Goal: Information Seeking & Learning: Learn about a topic

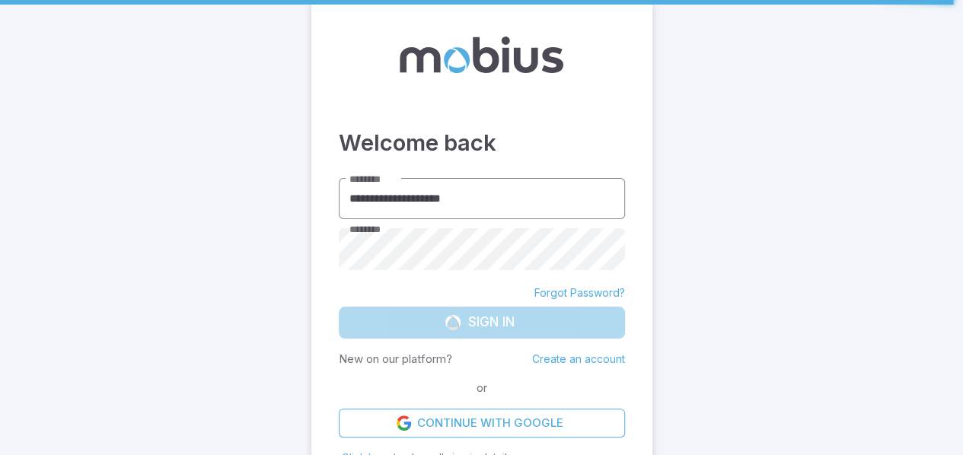
click at [472, 194] on input "**********" at bounding box center [482, 199] width 286 height 42
type input "******"
click at [465, 328] on form "******** ****** ******** ******** Forgot Password? Sign In New on our platform?…" at bounding box center [482, 308] width 286 height 260
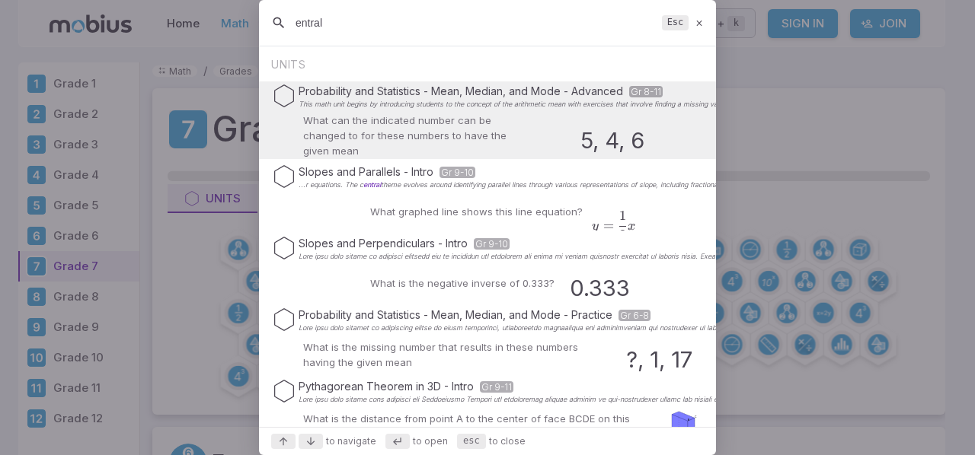
click at [292, 24] on div "entral Esc" at bounding box center [487, 23] width 457 height 46
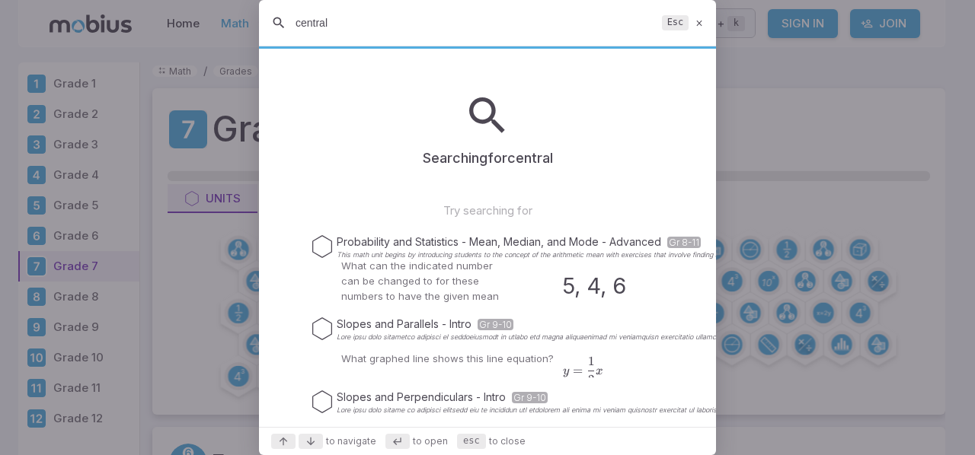
click at [343, 26] on input "central" at bounding box center [476, 22] width 360 height 27
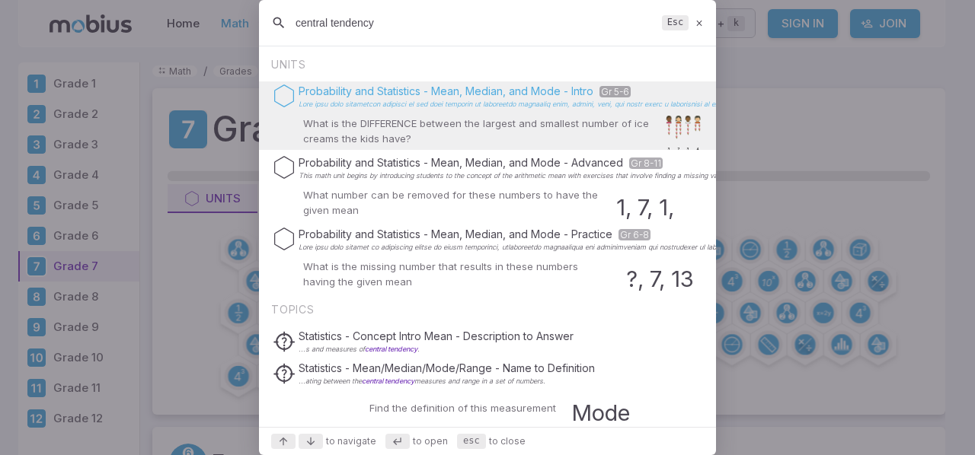
type input "central tendency"
click at [283, 100] on icon "Suggestions" at bounding box center [284, 96] width 23 height 23
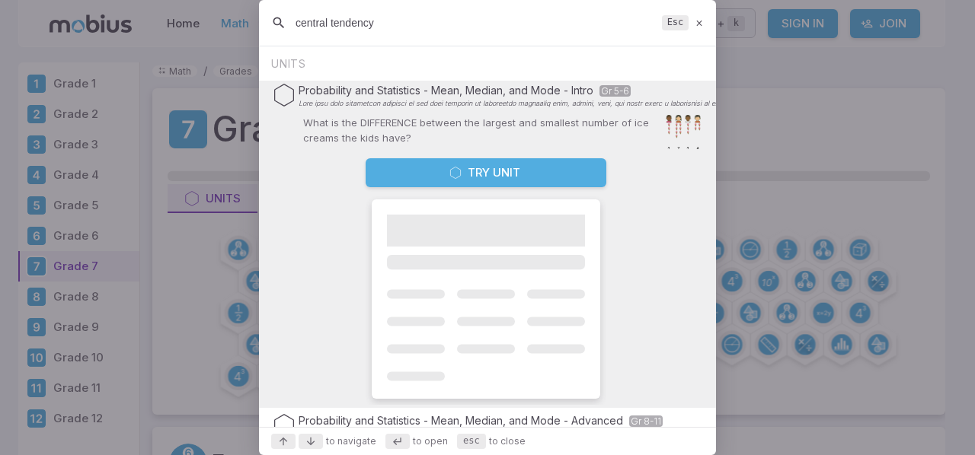
click at [323, 246] on div "Probability and Statistics - Mean, Median, and Mode - Intro Gr 5-6 What is the …" at bounding box center [487, 244] width 457 height 327
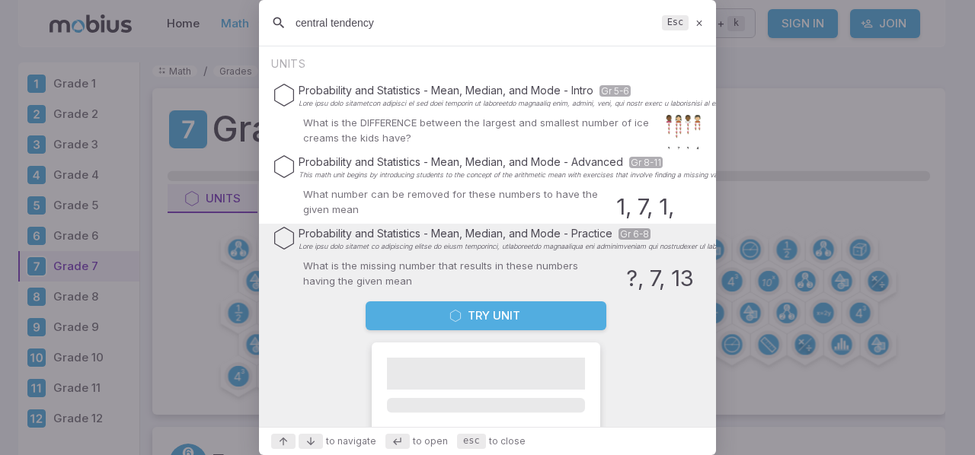
click at [468, 312] on button "Try Unit" at bounding box center [486, 316] width 241 height 29
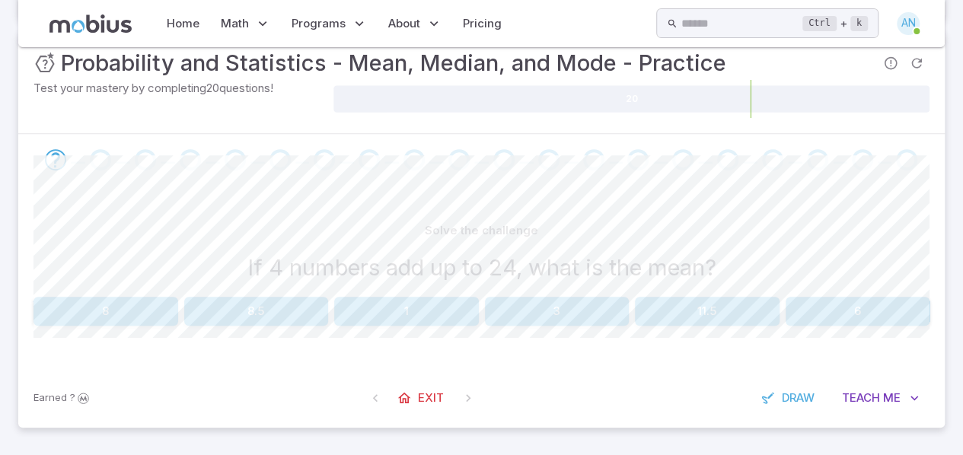
scroll to position [256, 0]
click at [795, 286] on div "Solve the challenge If 4 numbers add up to 24, what is the mean?" at bounding box center [482, 254] width 896 height 75
click at [813, 307] on button "6" at bounding box center [858, 312] width 145 height 29
click at [816, 308] on button "6" at bounding box center [858, 312] width 145 height 29
click at [447, 317] on button "30" at bounding box center [406, 312] width 145 height 29
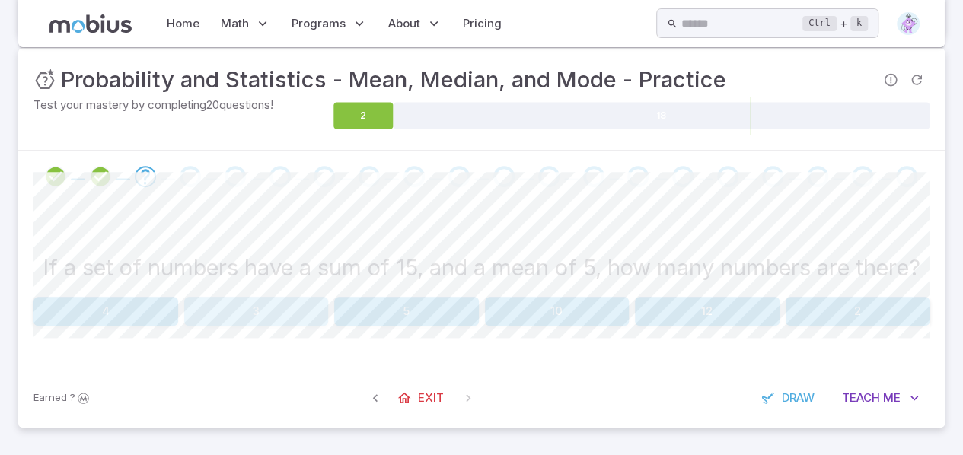
click at [282, 326] on button "3" at bounding box center [256, 311] width 145 height 29
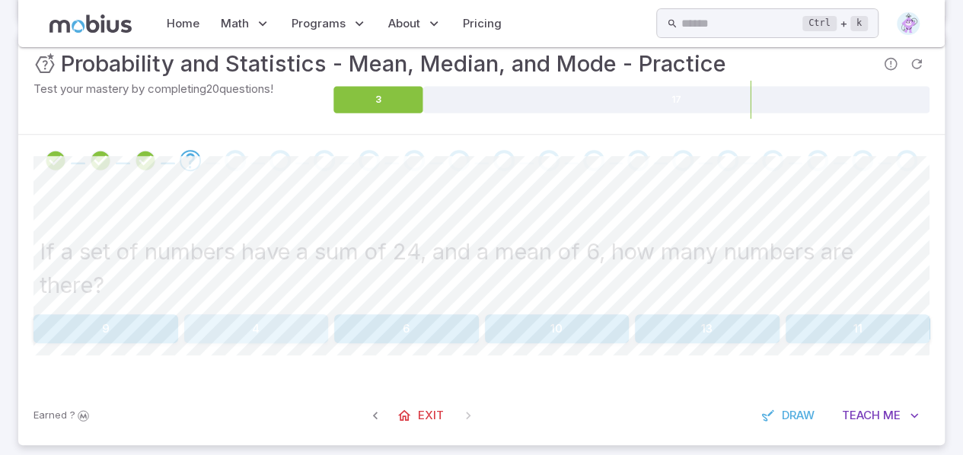
click at [302, 326] on button "4" at bounding box center [256, 329] width 145 height 29
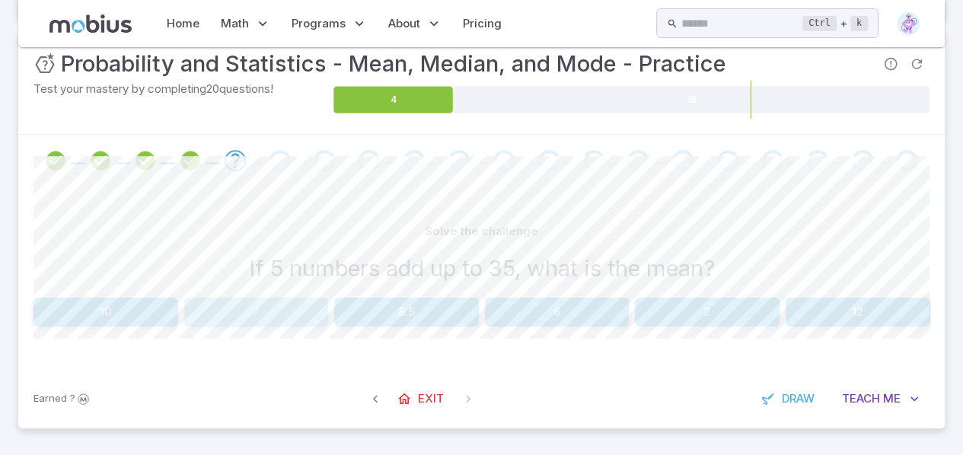
click at [258, 302] on button "7" at bounding box center [256, 312] width 145 height 29
click at [424, 320] on button "6" at bounding box center [406, 312] width 145 height 29
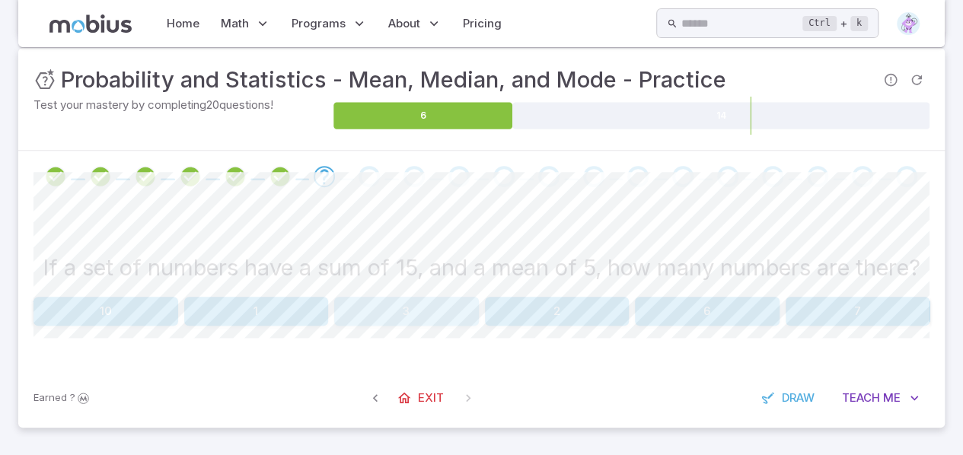
click at [430, 326] on button "3" at bounding box center [406, 311] width 145 height 29
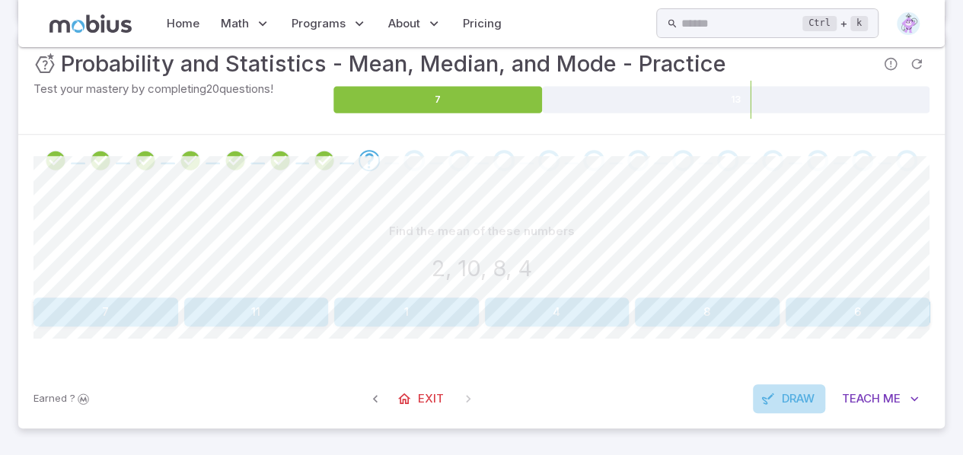
click at [802, 404] on span "Draw" at bounding box center [798, 399] width 33 height 17
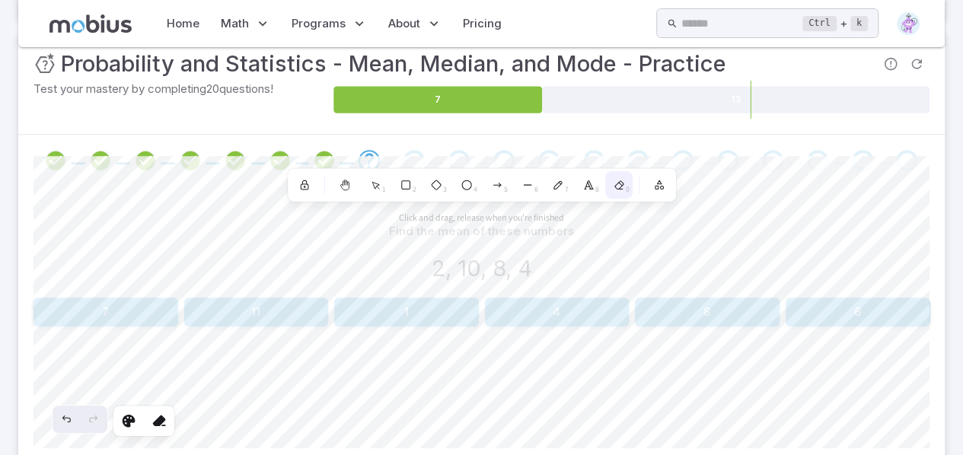
click at [618, 187] on icon at bounding box center [619, 185] width 8 height 8
click at [557, 191] on div "7" at bounding box center [558, 184] width 27 height 27
click at [710, 146] on div at bounding box center [481, 161] width 927 height 52
click at [590, 191] on div "8" at bounding box center [588, 184] width 27 height 27
click at [657, 186] on icon "button" at bounding box center [656, 187] width 3 height 3
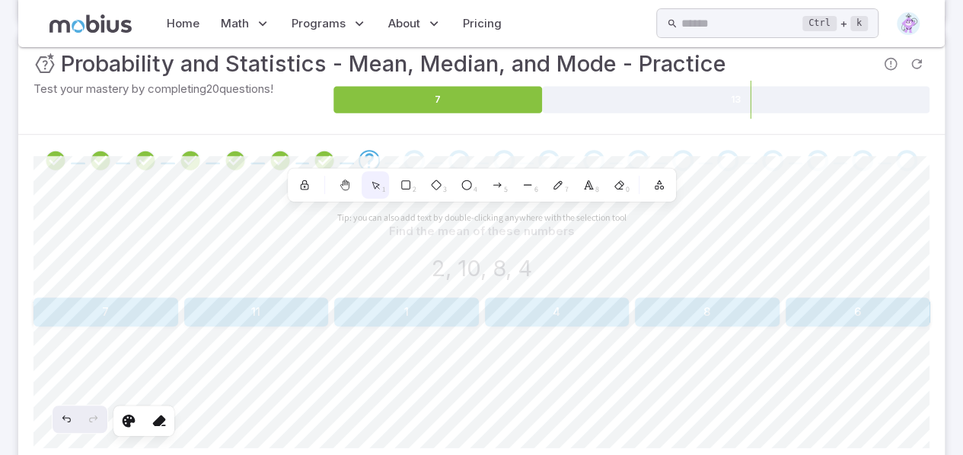
click at [377, 190] on icon at bounding box center [375, 185] width 13 height 13
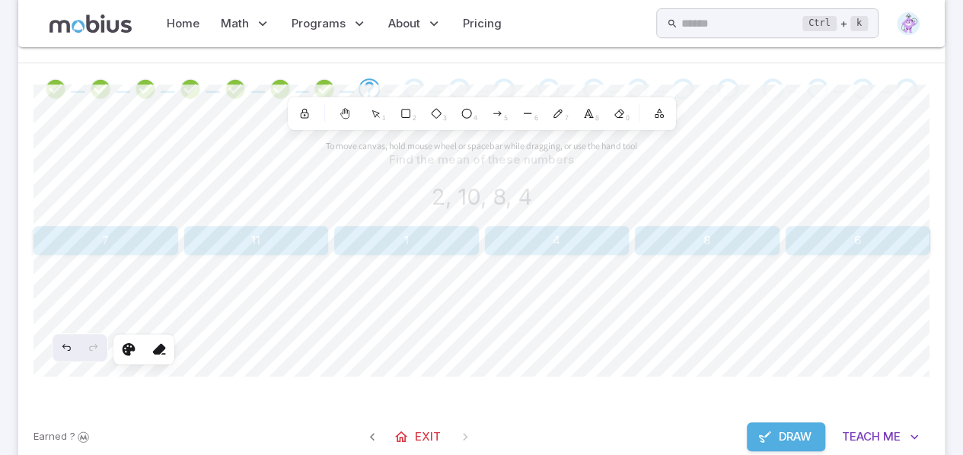
scroll to position [344, 0]
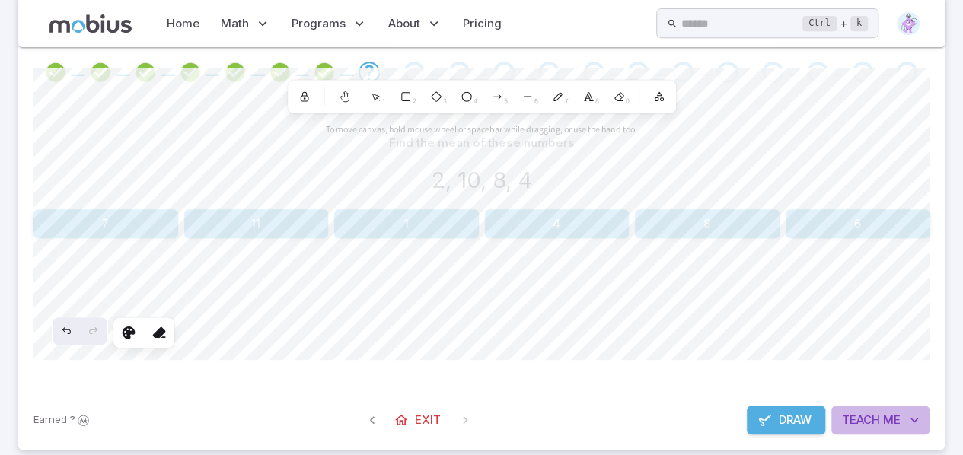
click at [866, 418] on span "Teach" at bounding box center [861, 420] width 38 height 17
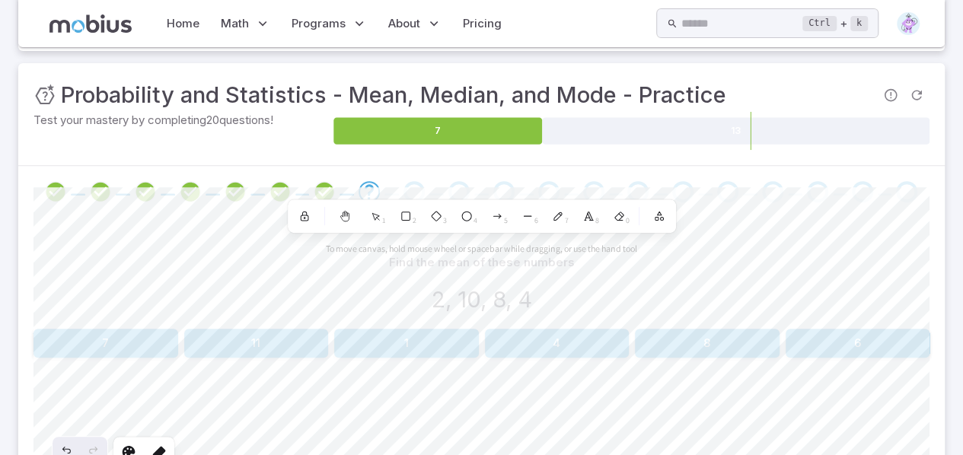
scroll to position [218, 0]
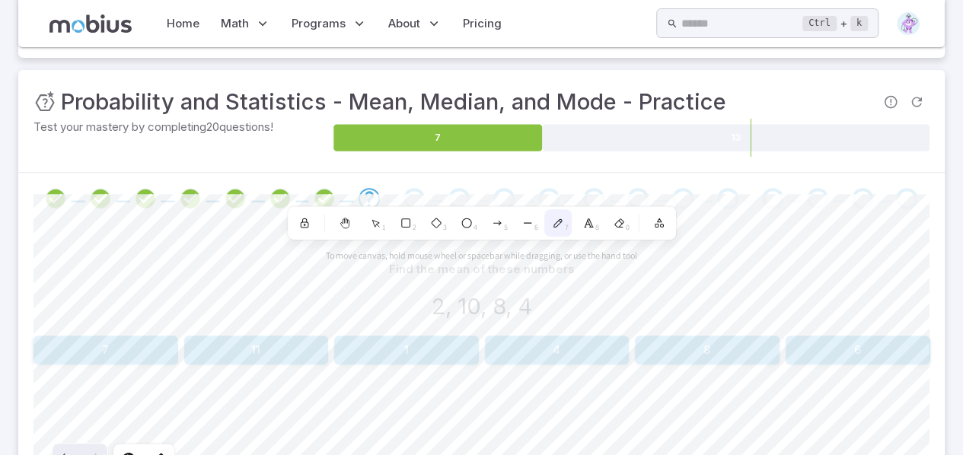
click at [558, 217] on icon at bounding box center [558, 223] width 12 height 12
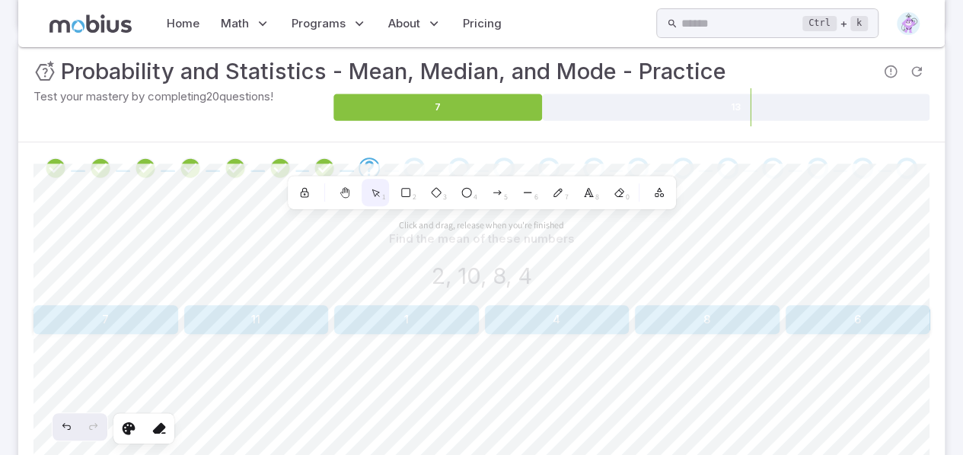
click at [382, 192] on span "1" at bounding box center [384, 197] width 4 height 11
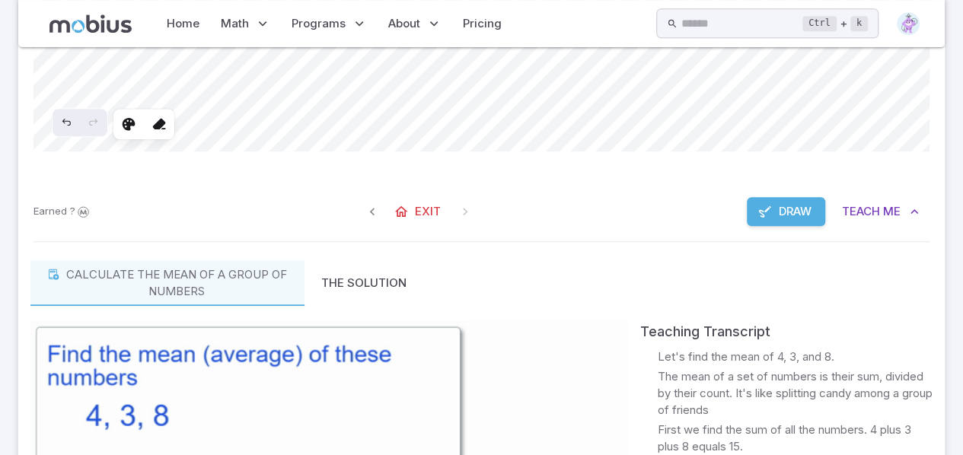
scroll to position [563, 0]
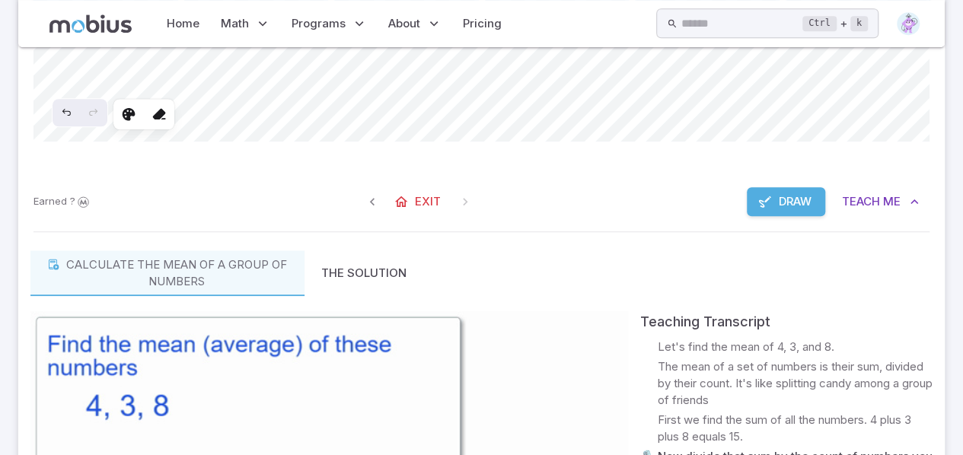
click at [797, 203] on span "Draw" at bounding box center [795, 201] width 33 height 17
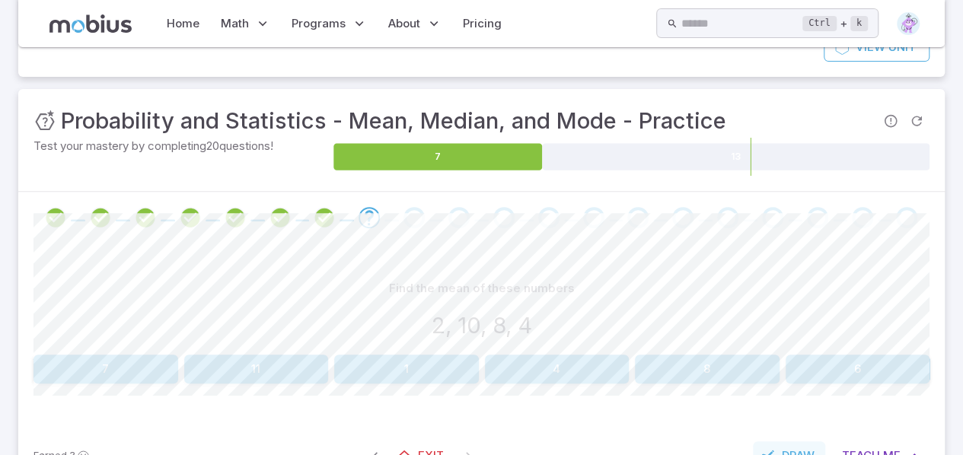
scroll to position [192, 0]
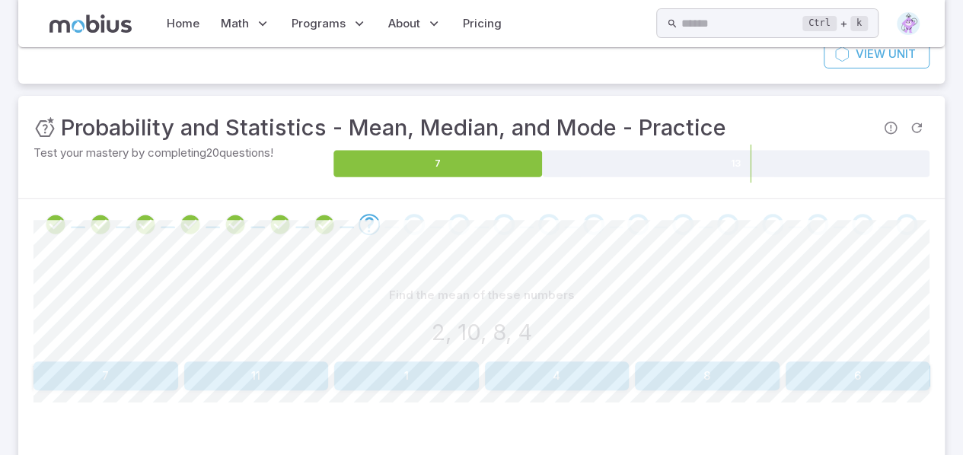
click at [879, 378] on button "6" at bounding box center [858, 376] width 145 height 29
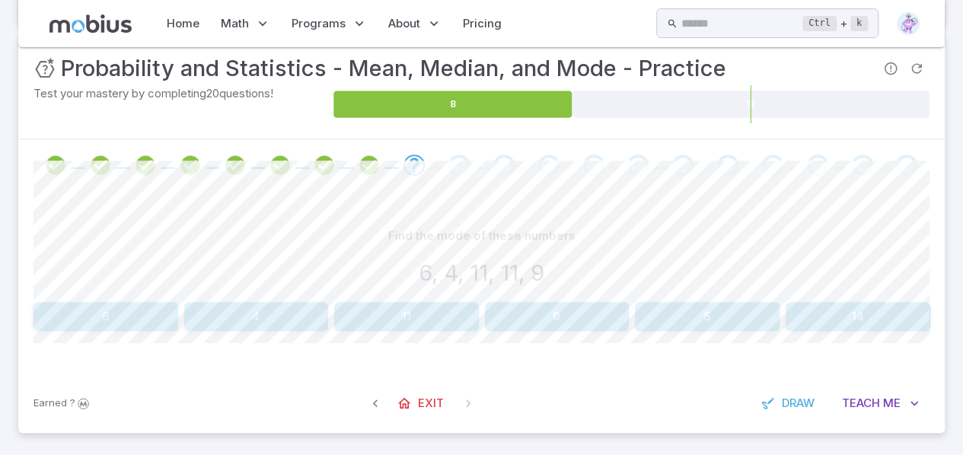
scroll to position [256, 0]
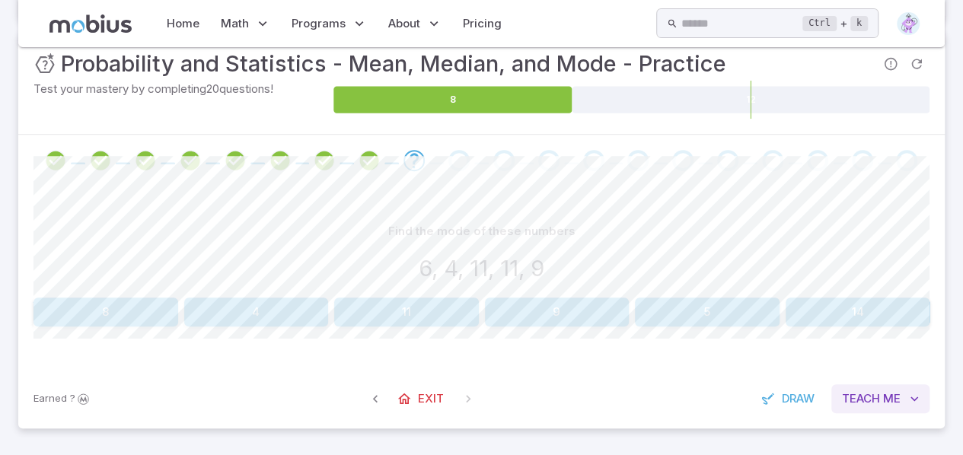
click at [896, 402] on span "Me" at bounding box center [892, 399] width 18 height 17
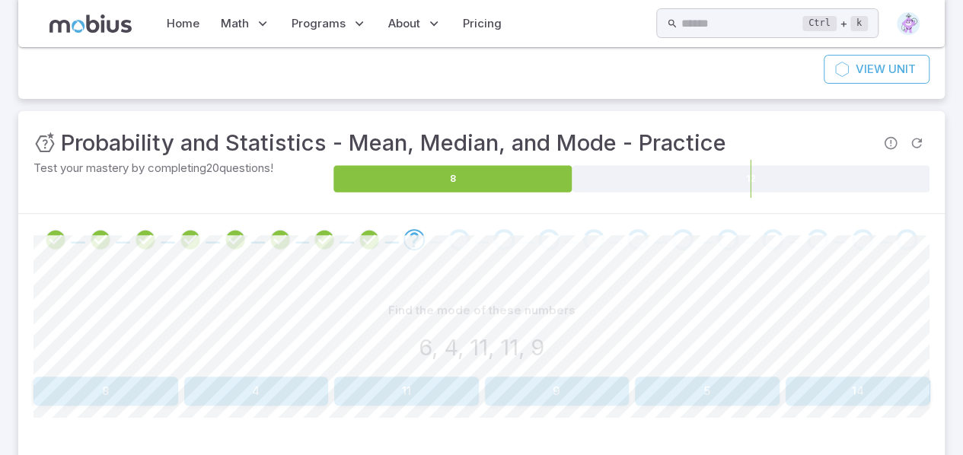
scroll to position [175, 0]
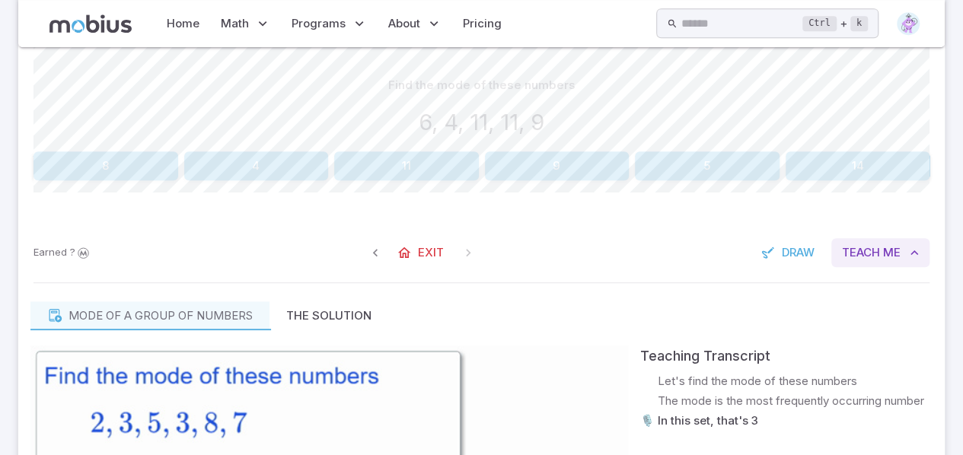
click at [899, 262] on button "Teach Me" at bounding box center [881, 252] width 98 height 29
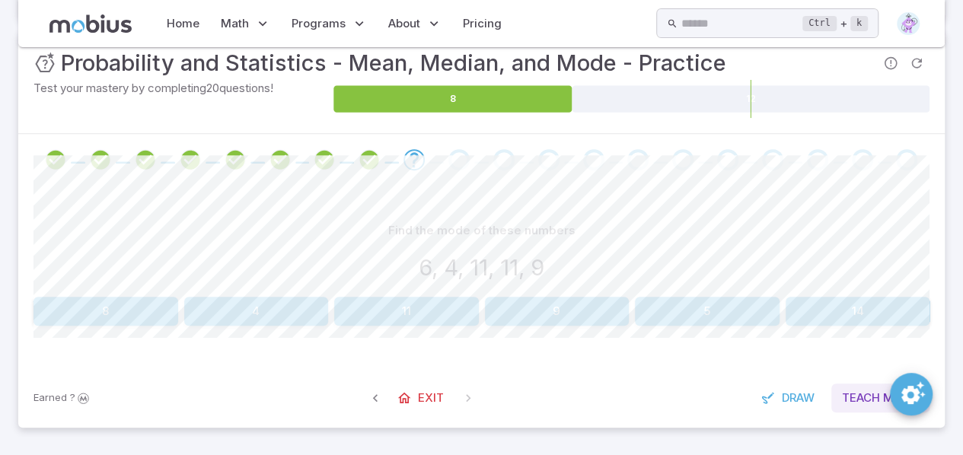
scroll to position [256, 0]
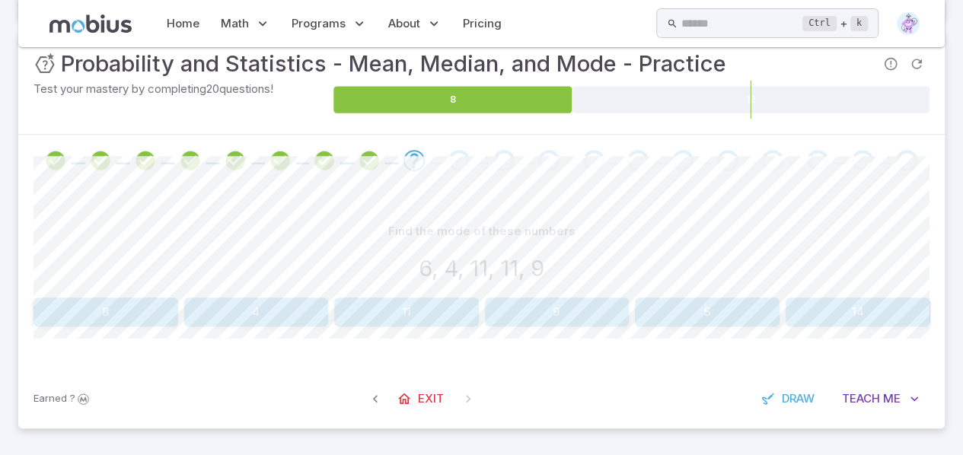
click at [411, 318] on button "11" at bounding box center [406, 312] width 145 height 29
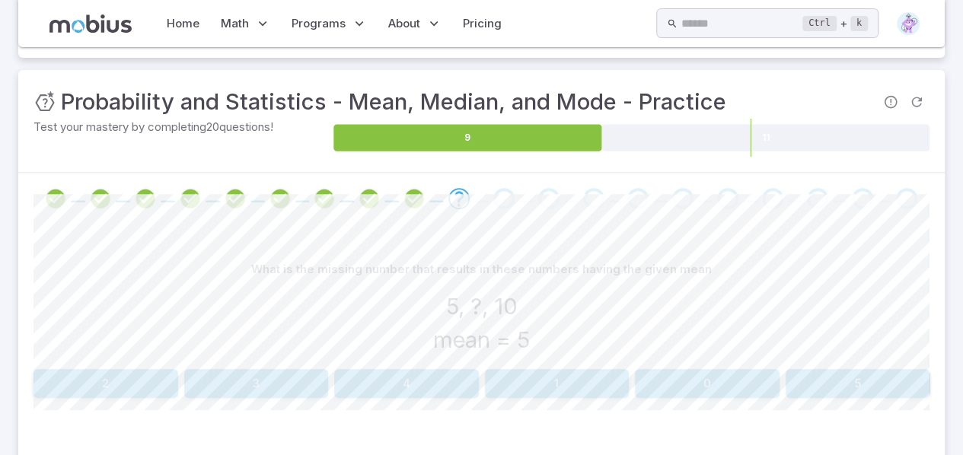
scroll to position [289, 0]
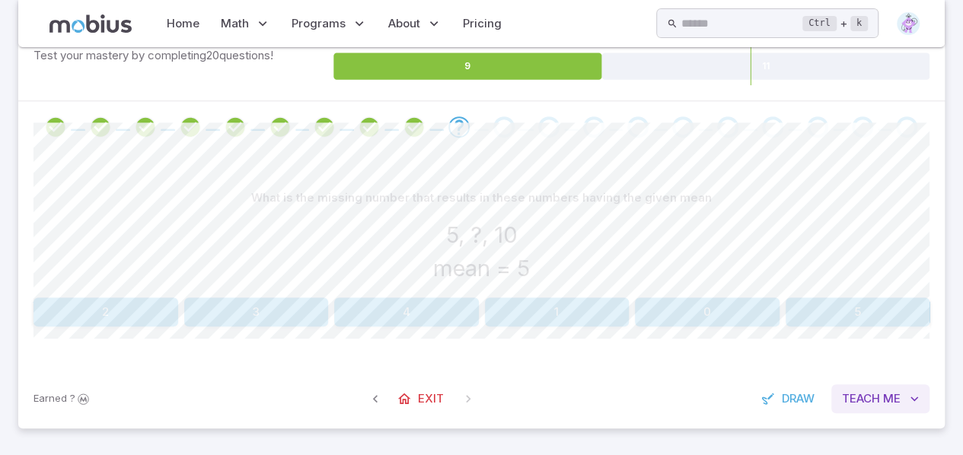
click at [891, 391] on span "Me" at bounding box center [892, 399] width 18 height 17
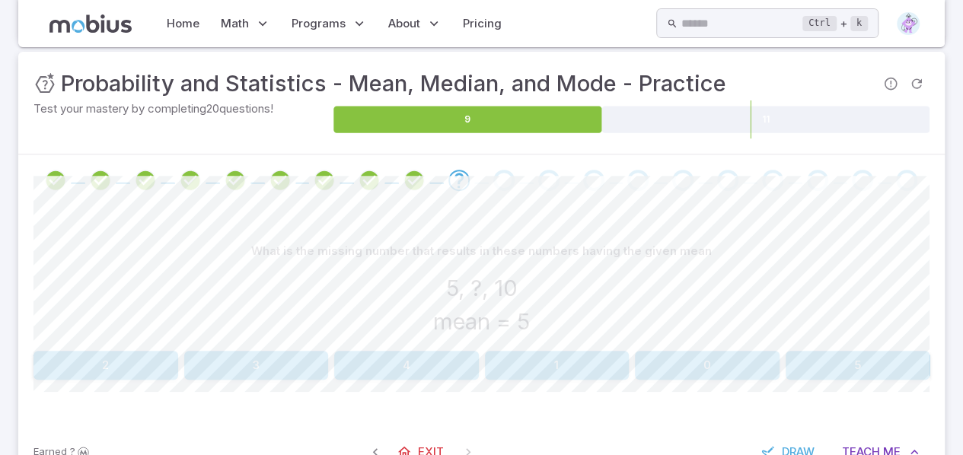
scroll to position [234, 0]
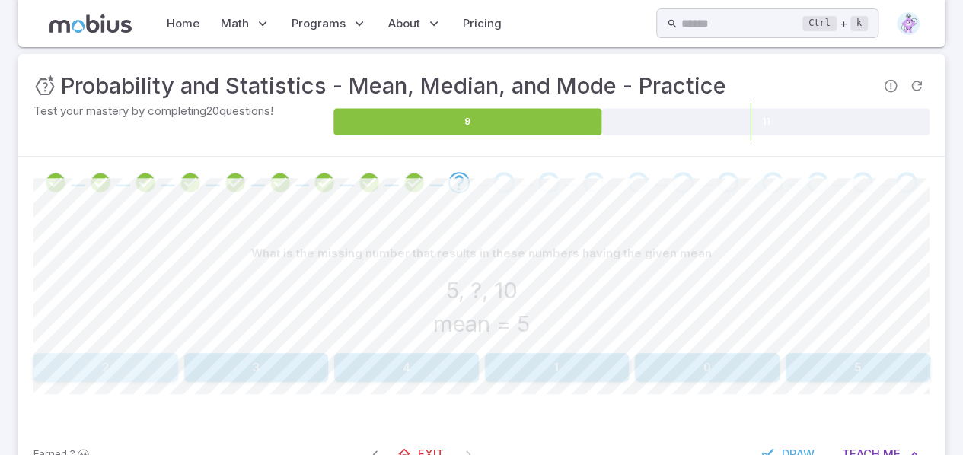
click at [65, 369] on button "2" at bounding box center [106, 367] width 145 height 29
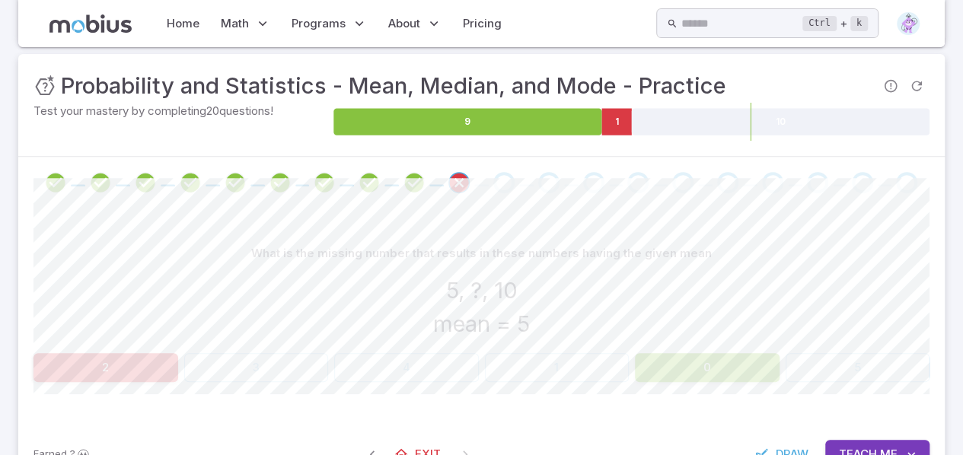
scroll to position [289, 0]
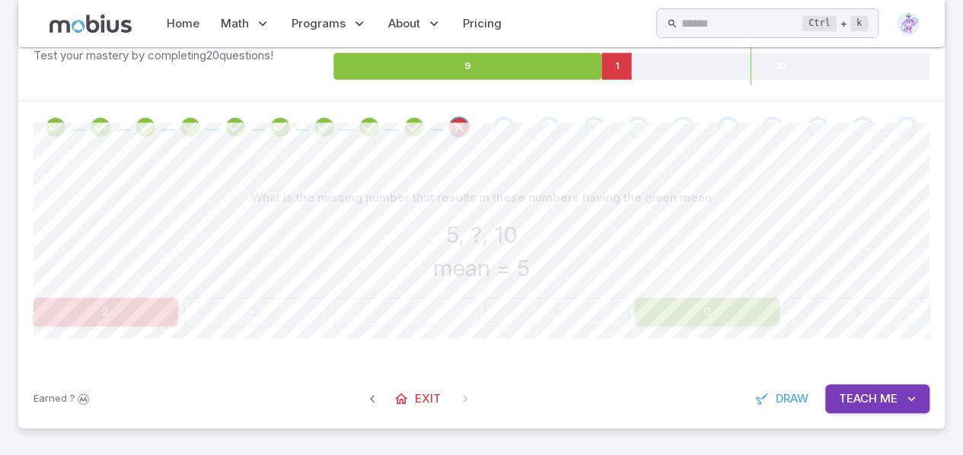
click at [904, 402] on icon "button" at bounding box center [911, 398] width 15 height 15
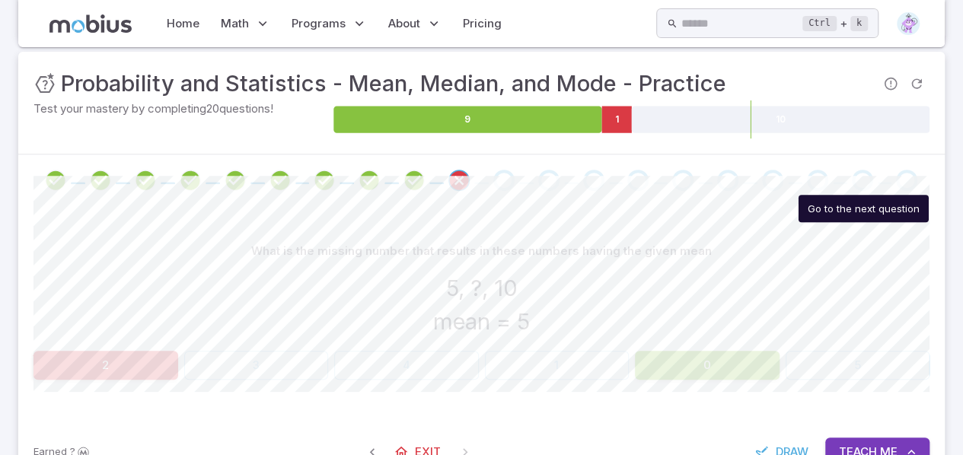
scroll to position [244, 0]
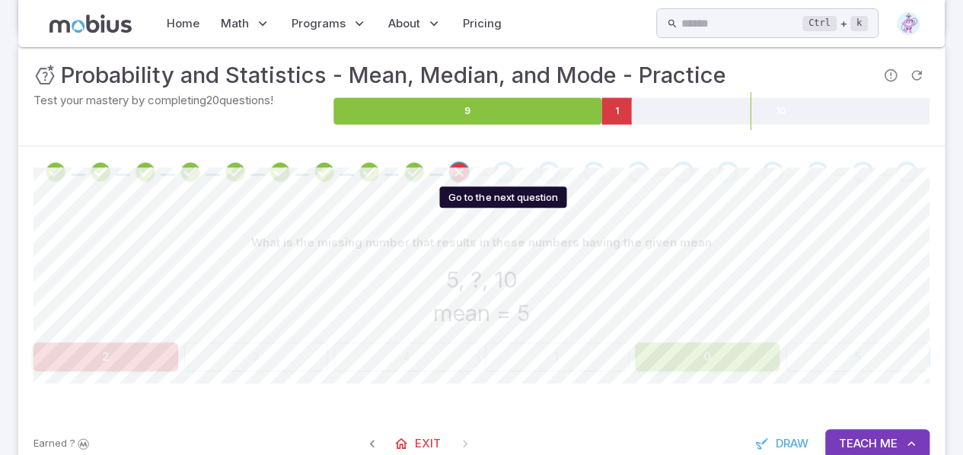
click at [503, 170] on div "Go to the next question" at bounding box center [504, 171] width 21 height 21
click at [509, 170] on icon "Go to the next question" at bounding box center [504, 172] width 18 height 18
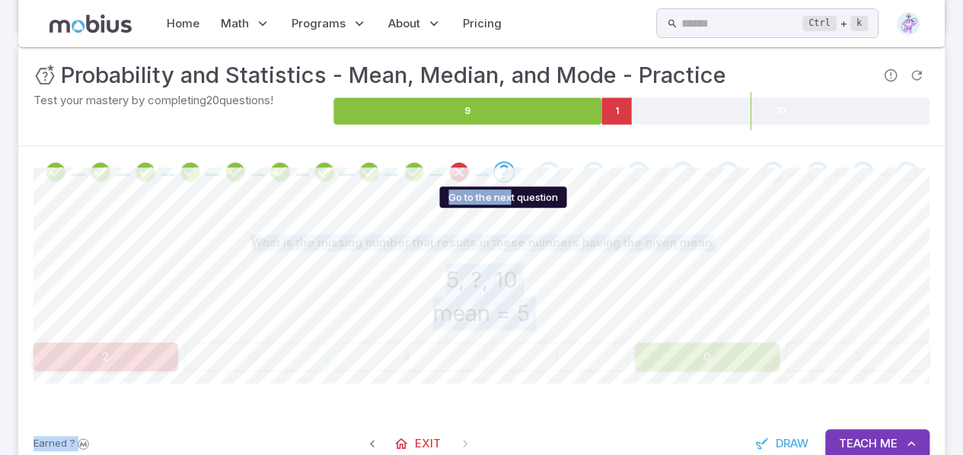
drag, startPoint x: 509, startPoint y: 170, endPoint x: 509, endPoint y: 193, distance: 22.8
click at [509, 193] on body "Home Math Grade 1 Grade 2 Grade 3 Grade 4 Grade 5 Grade 6 Grade 7 Grade 8 Grade…" at bounding box center [481, 383] width 963 height 1254
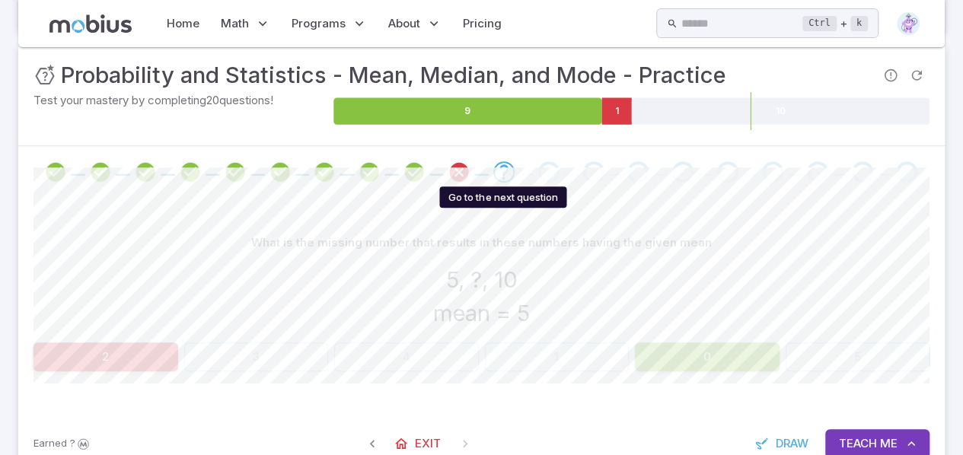
click at [519, 199] on div "Go to the next question" at bounding box center [502, 197] width 127 height 21
click at [491, 202] on div "Go to the next question" at bounding box center [502, 197] width 127 height 21
click at [542, 203] on div "Go to the next question" at bounding box center [502, 197] width 127 height 21
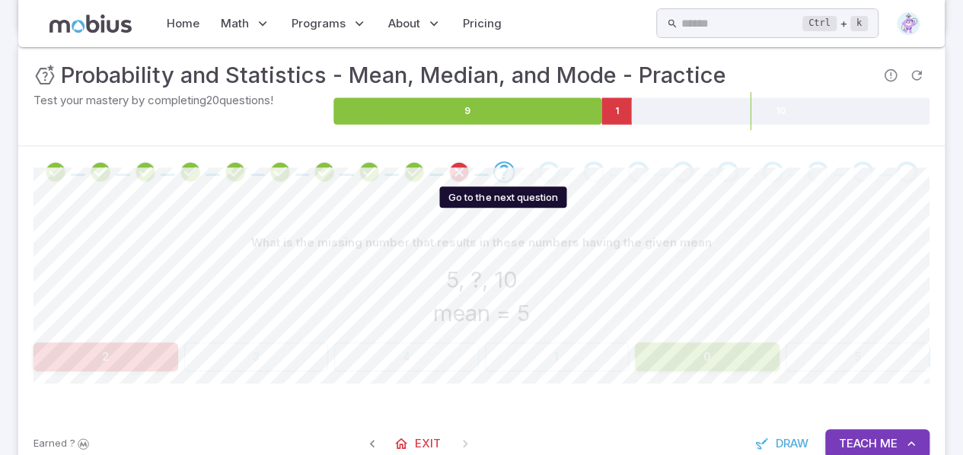
click at [532, 200] on div "Go to the next question" at bounding box center [502, 197] width 127 height 21
click at [510, 193] on div "Go to the next question" at bounding box center [502, 197] width 127 height 21
click at [513, 202] on div "Go to the next question" at bounding box center [502, 197] width 127 height 21
click at [513, 203] on div "Go to the next question" at bounding box center [502, 197] width 127 height 21
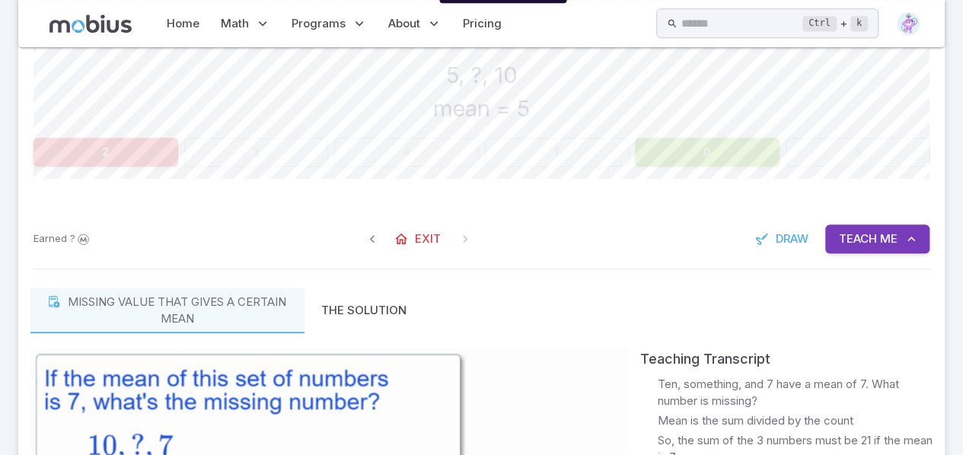
click at [891, 251] on button "Teach Me" at bounding box center [878, 239] width 104 height 29
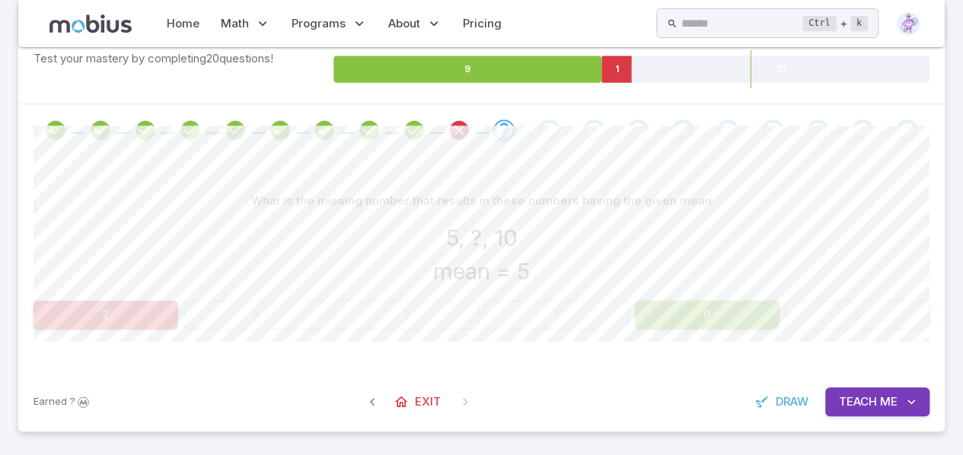
scroll to position [289, 0]
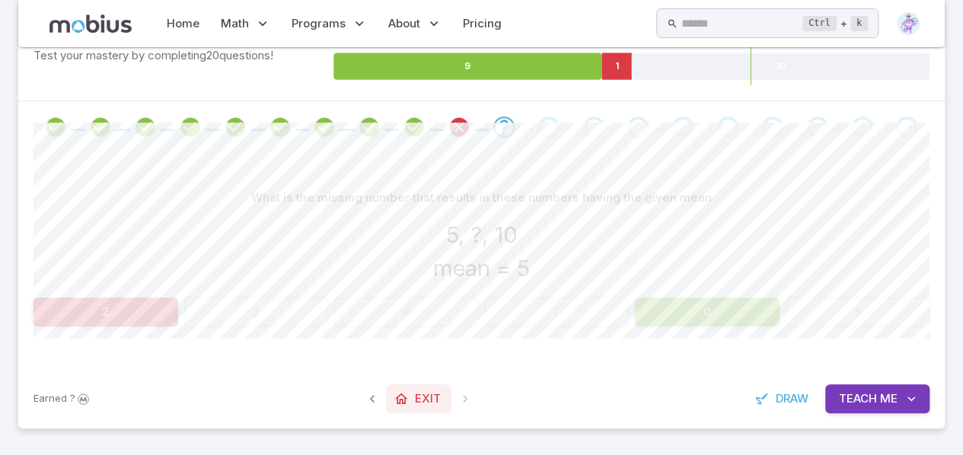
click at [449, 404] on link "Exit" at bounding box center [418, 399] width 65 height 29
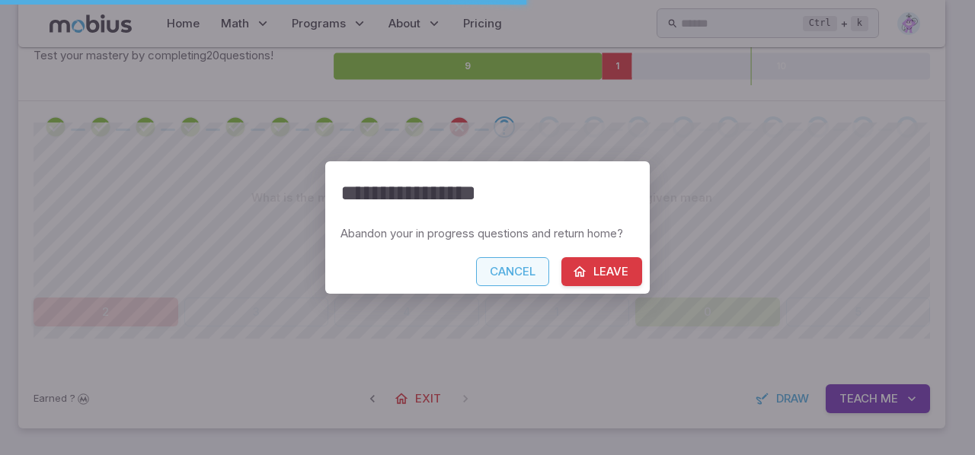
click at [510, 285] on button "Cancel" at bounding box center [512, 271] width 73 height 29
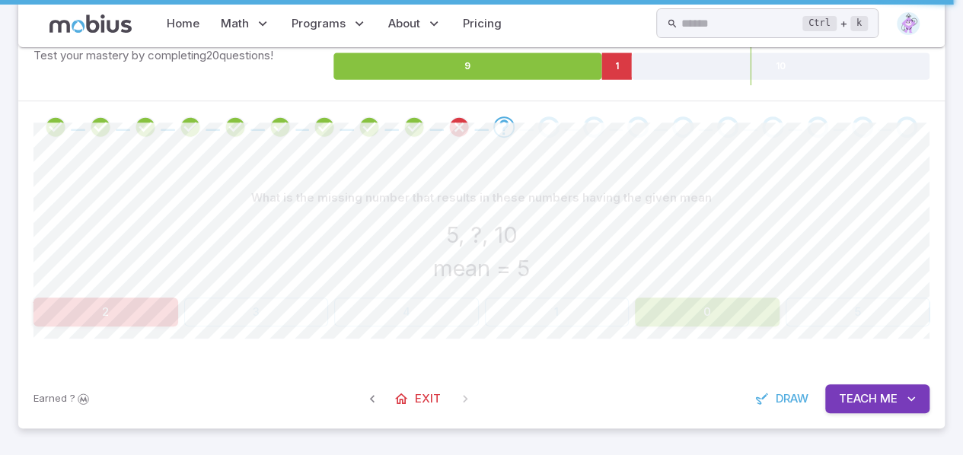
click at [740, 310] on button "0" at bounding box center [707, 312] width 145 height 29
click at [728, 318] on button "0" at bounding box center [707, 312] width 145 height 29
click at [731, 317] on button "0" at bounding box center [707, 312] width 145 height 29
click at [676, 308] on button "0" at bounding box center [707, 312] width 145 height 29
click at [710, 308] on button "0" at bounding box center [707, 312] width 145 height 29
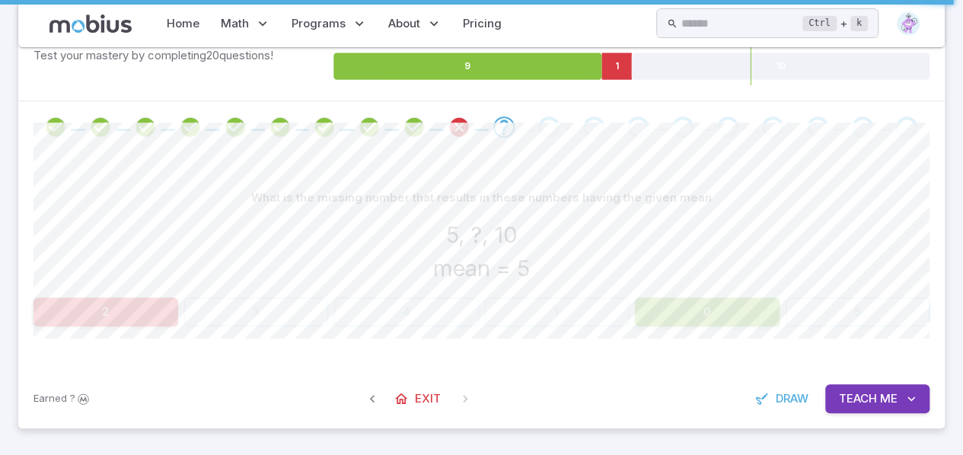
click at [710, 308] on button "0" at bounding box center [707, 312] width 145 height 29
click at [3, 322] on section "Probability and Statistics - Mean, Median, and Mode - Practice Skills you will …" at bounding box center [481, 107] width 963 height 698
click at [866, 397] on span "Teach" at bounding box center [858, 399] width 38 height 17
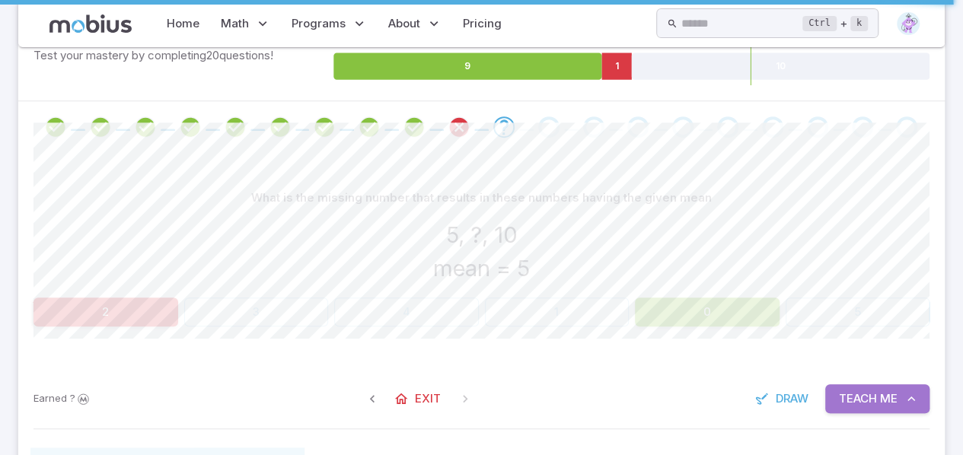
click at [879, 404] on button "Teach Me" at bounding box center [878, 399] width 104 height 29
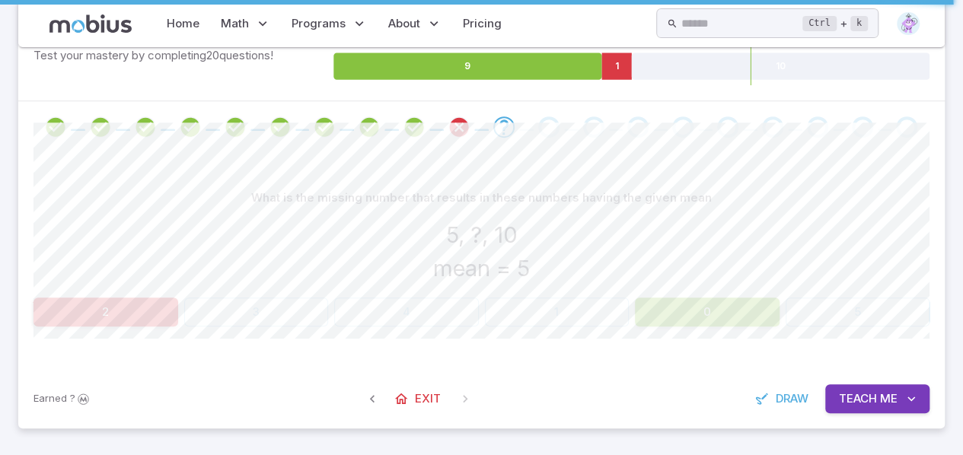
click at [867, 407] on button "Teach Me" at bounding box center [878, 399] width 104 height 29
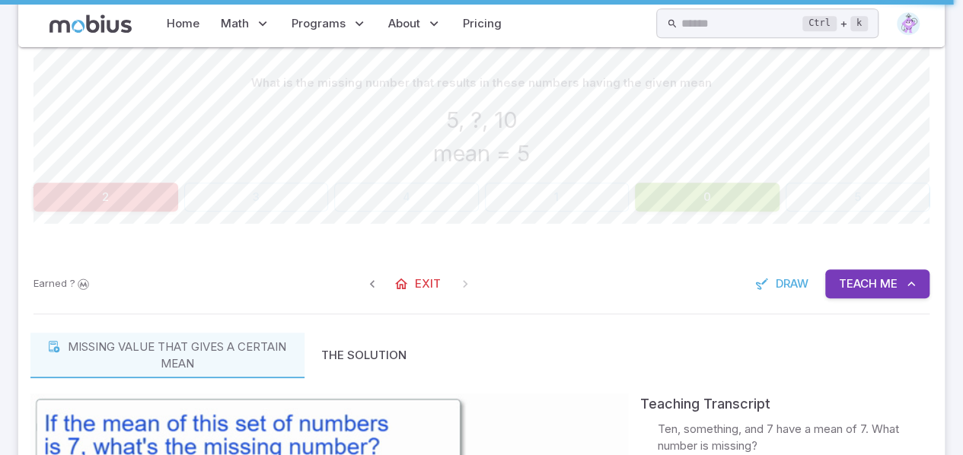
scroll to position [404, 0]
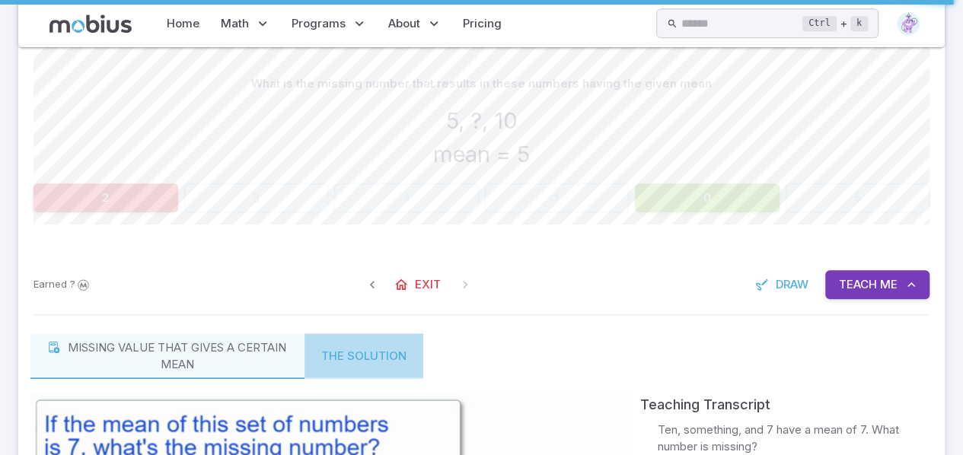
click at [376, 354] on button "The Solution" at bounding box center [364, 357] width 119 height 46
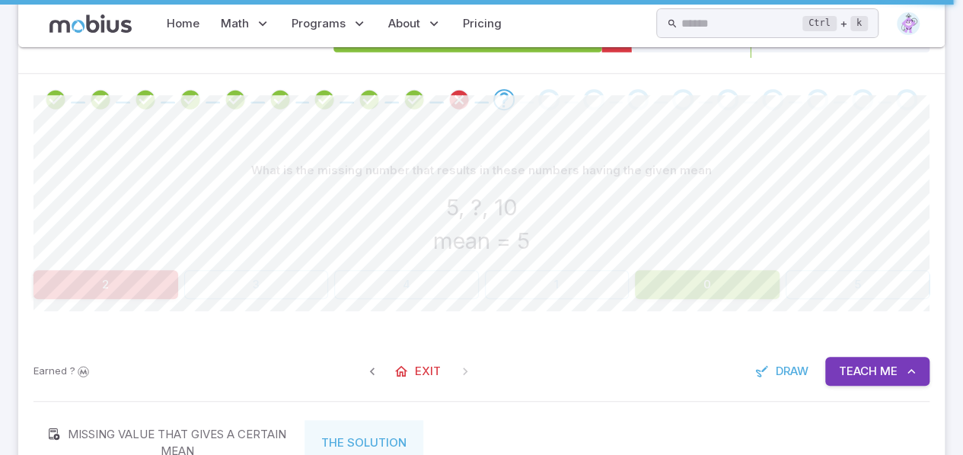
scroll to position [314, 0]
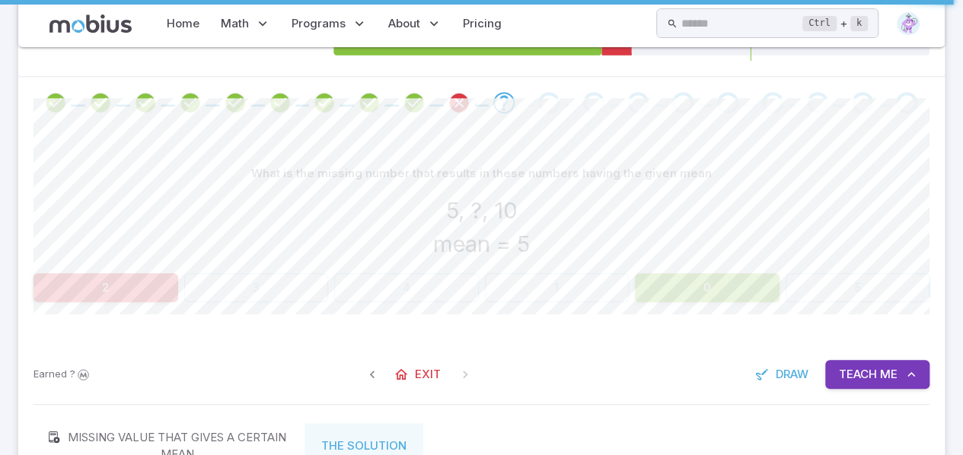
click at [719, 288] on button "0" at bounding box center [707, 287] width 145 height 29
click at [459, 98] on icon "Review your answer" at bounding box center [459, 102] width 23 height 23
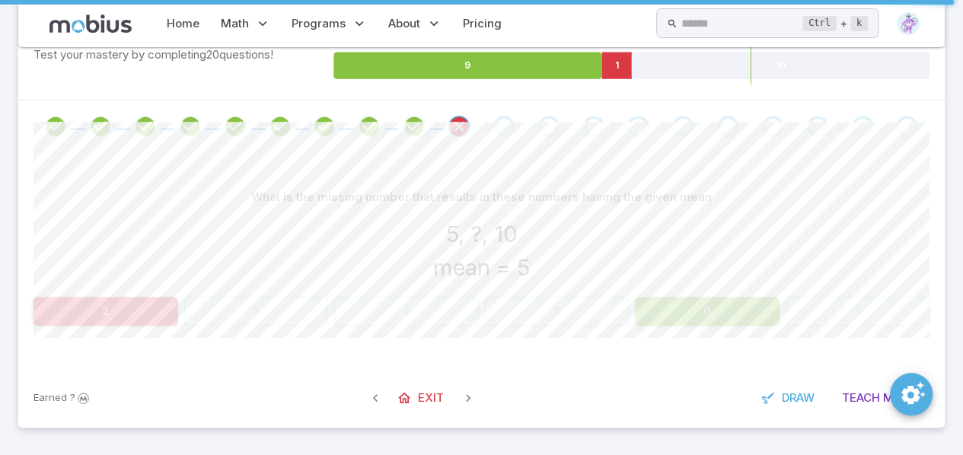
scroll to position [289, 0]
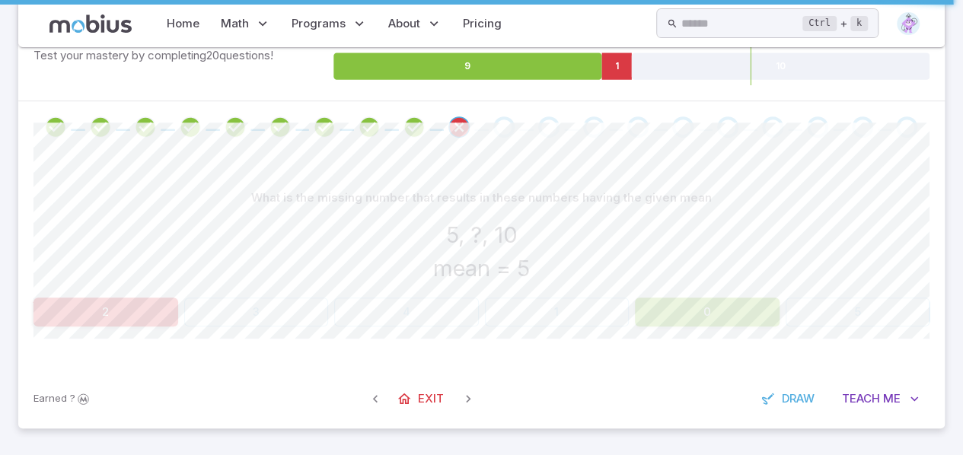
click at [696, 310] on button "0" at bounding box center [707, 312] width 145 height 29
click at [507, 133] on div "Go to the next question" at bounding box center [504, 127] width 21 height 21
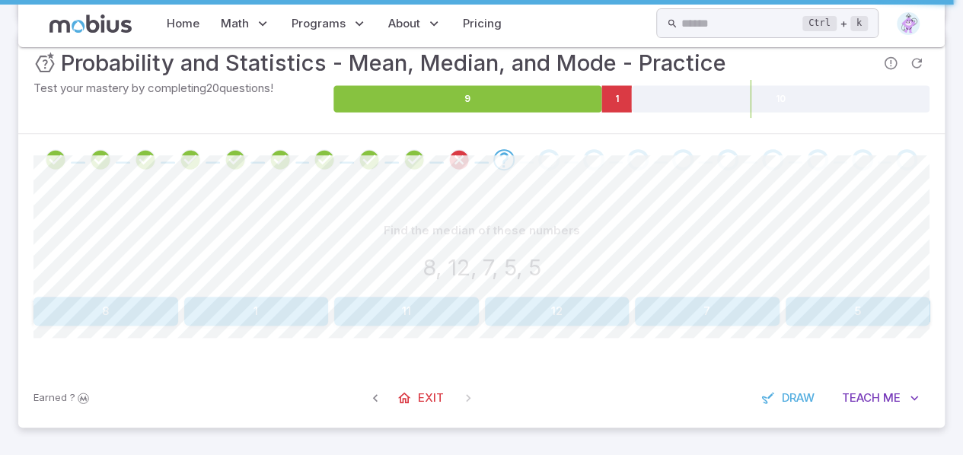
scroll to position [256, 0]
click at [701, 307] on button "7" at bounding box center [707, 312] width 145 height 29
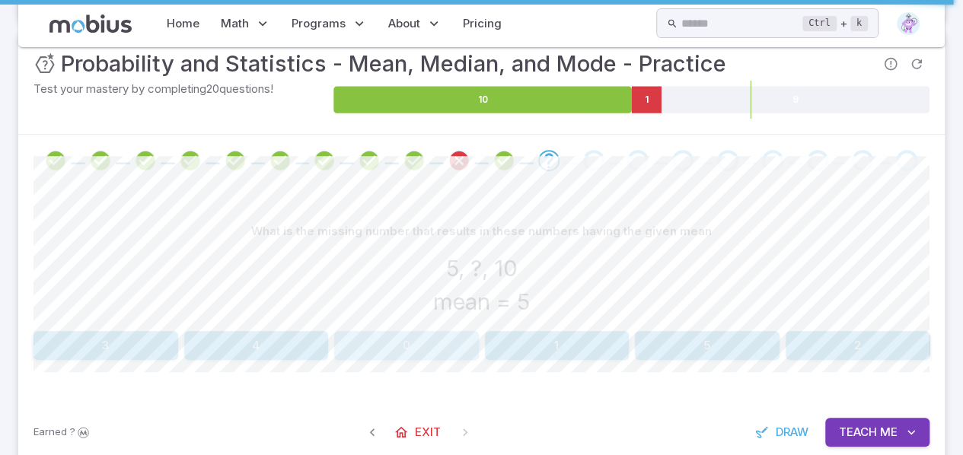
click at [434, 347] on button "0" at bounding box center [406, 345] width 145 height 29
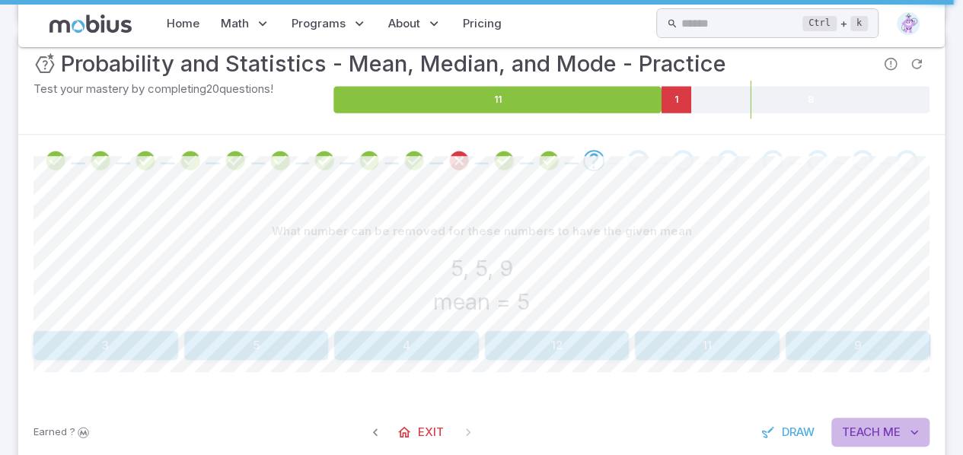
click at [887, 418] on button "Teach Me" at bounding box center [881, 432] width 98 height 29
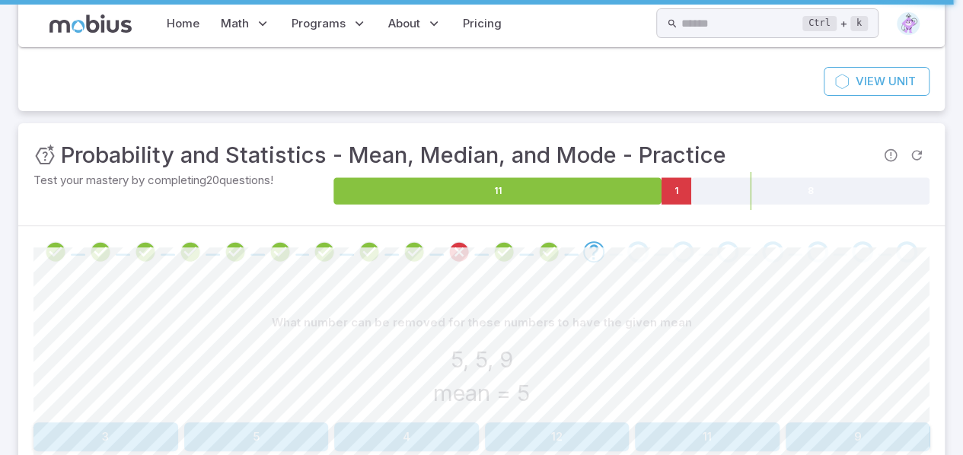
scroll to position [208, 0]
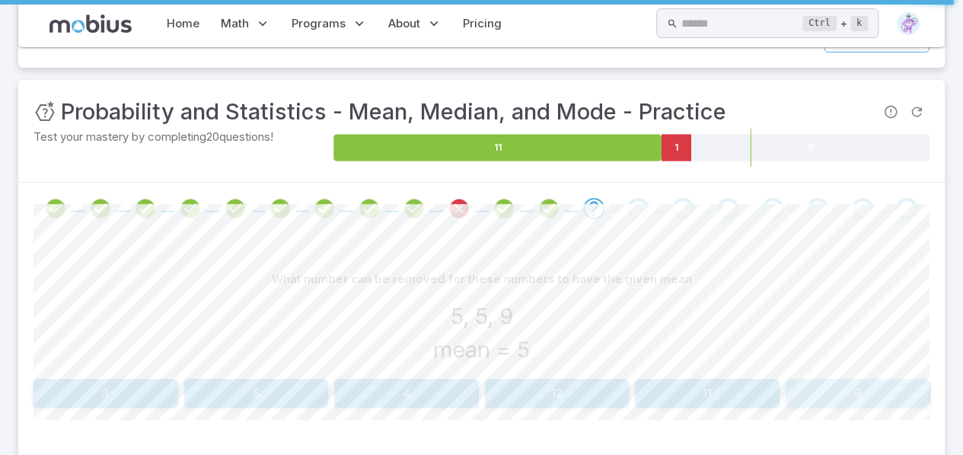
click at [883, 394] on button "9" at bounding box center [858, 393] width 145 height 29
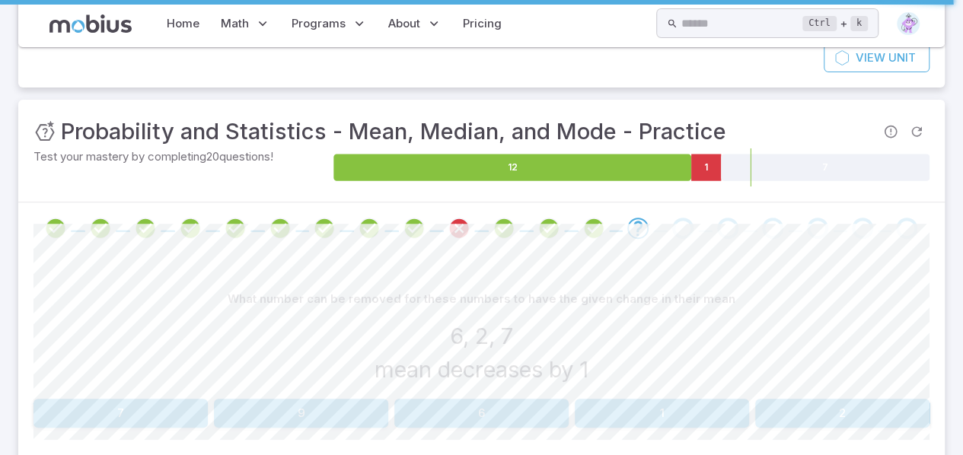
scroll to position [191, 0]
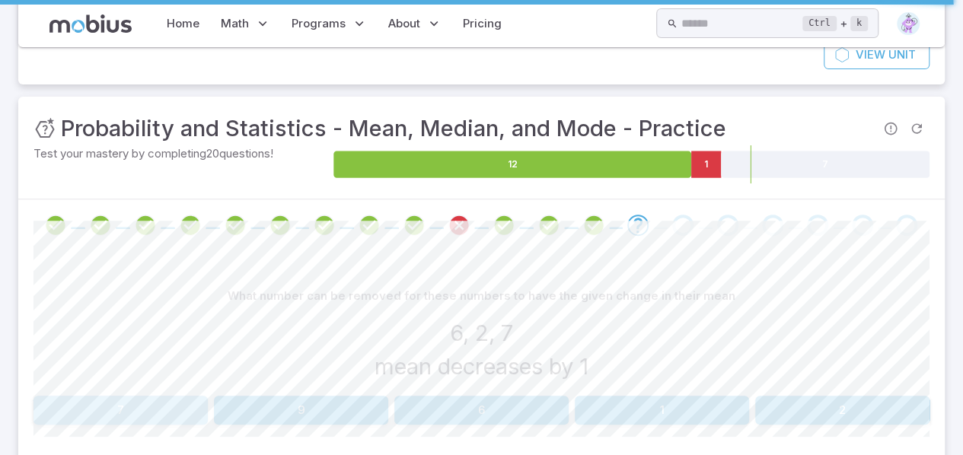
click at [123, 402] on button "7" at bounding box center [121, 410] width 174 height 29
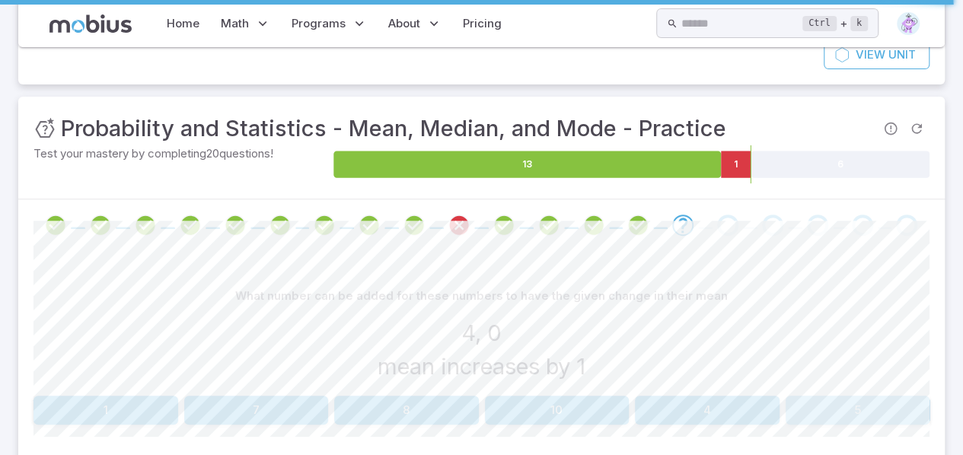
click at [857, 398] on button "5" at bounding box center [858, 410] width 145 height 29
click at [232, 407] on button "4" at bounding box center [256, 410] width 145 height 29
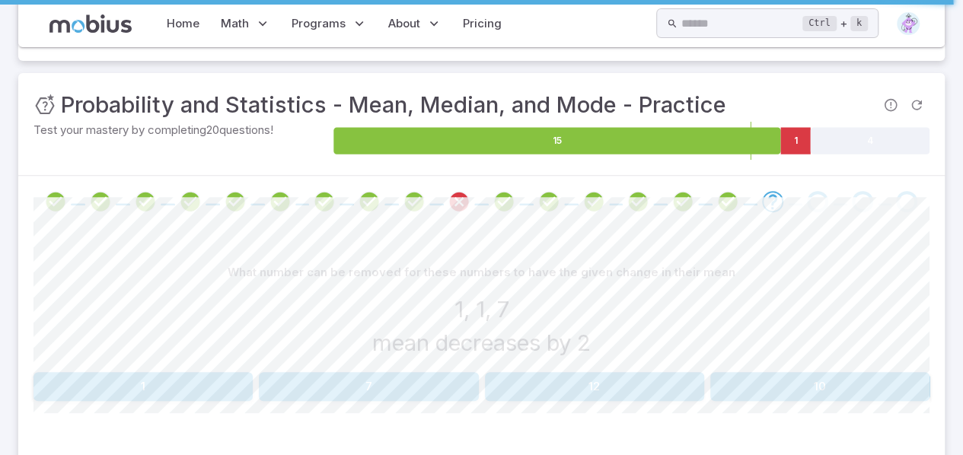
scroll to position [289, 0]
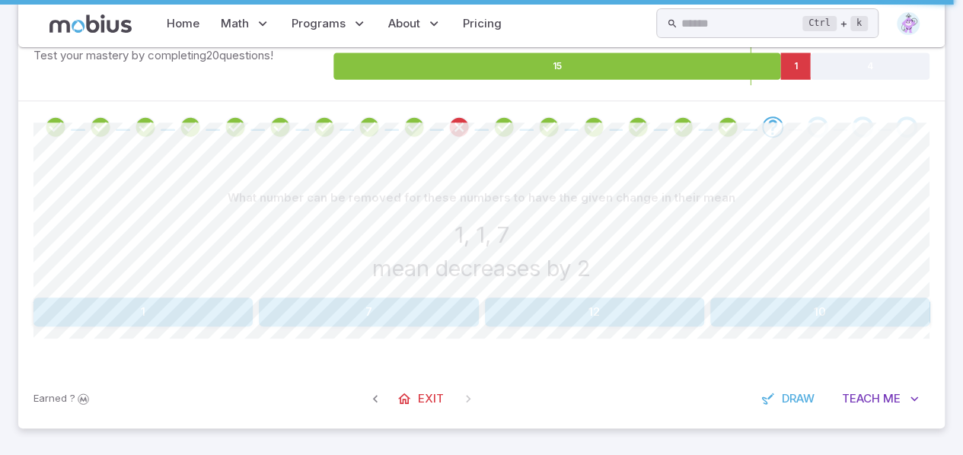
click at [365, 313] on button "7" at bounding box center [368, 312] width 219 height 29
click at [921, 289] on div "What number can be removed for these numbers to have the given mean 1, 3, 9 mea…" at bounding box center [482, 238] width 896 height 108
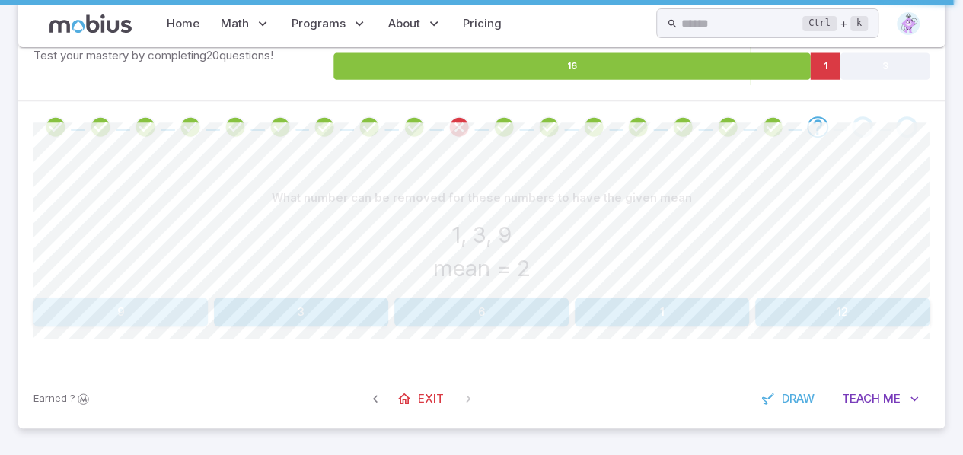
click at [109, 304] on button "9" at bounding box center [121, 312] width 174 height 29
click at [151, 308] on button "5" at bounding box center [106, 312] width 145 height 29
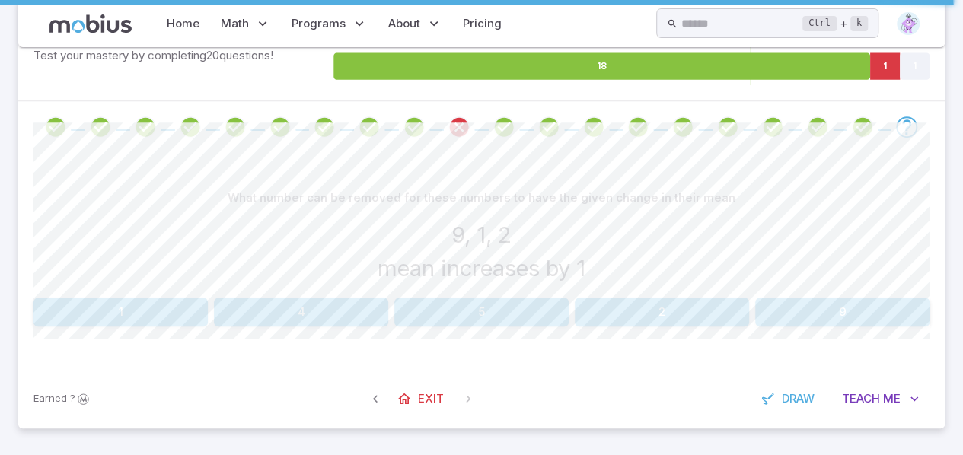
click at [216, 420] on div "Earned ? Exit Draw Teach Me" at bounding box center [481, 398] width 927 height 59
click at [612, 309] on button "2" at bounding box center [662, 312] width 174 height 29
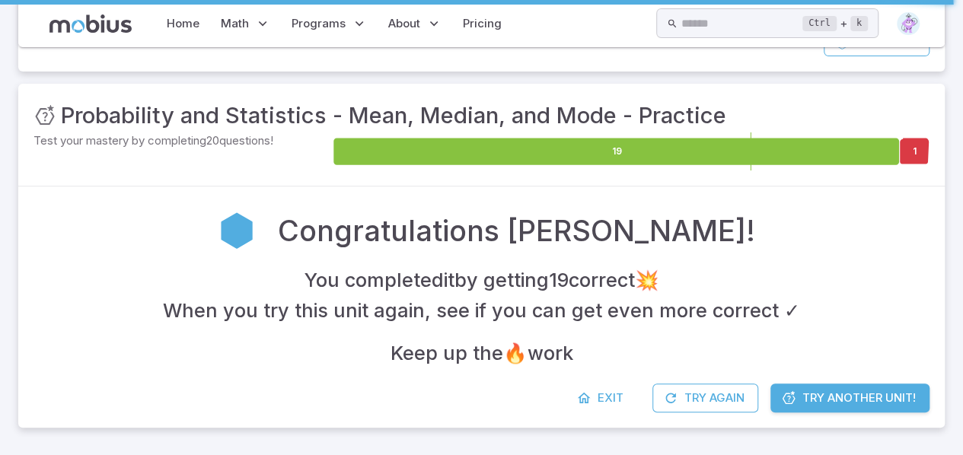
scroll to position [203, 0]
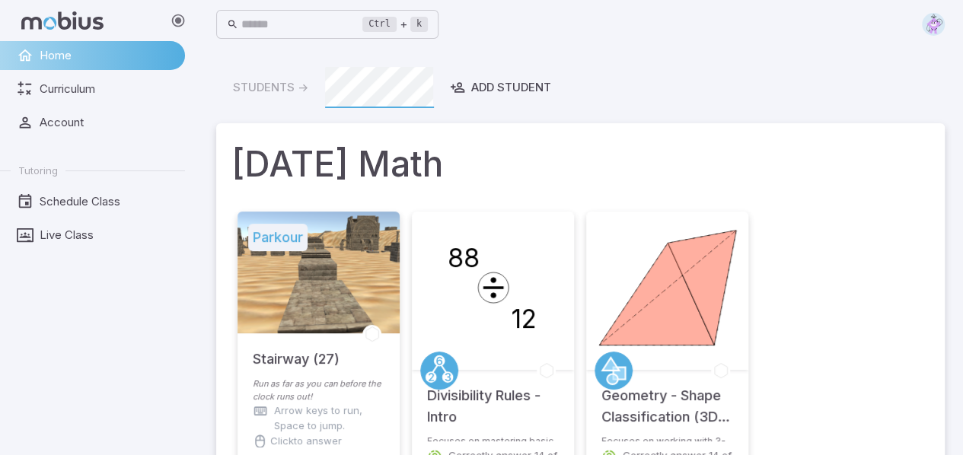
click at [324, 306] on div at bounding box center [319, 273] width 162 height 122
click at [332, 250] on div at bounding box center [319, 273] width 162 height 122
click at [285, 242] on h5 "Parkour" at bounding box center [277, 237] width 59 height 27
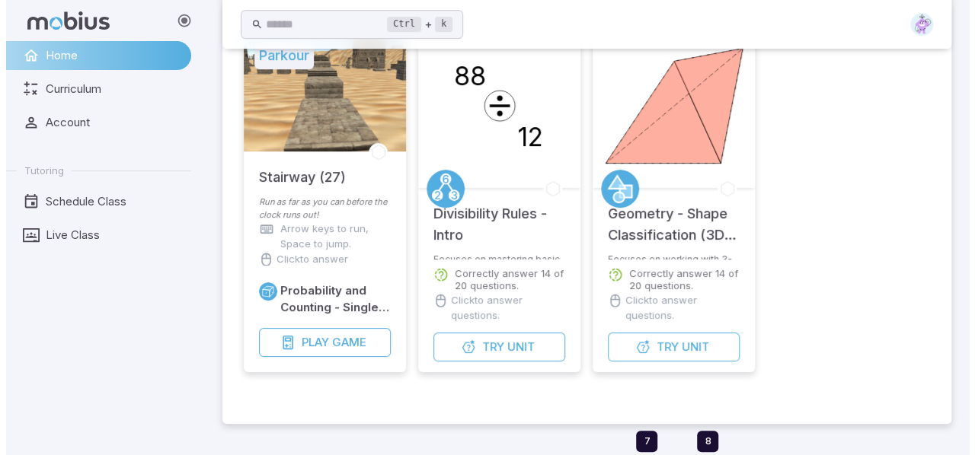
scroll to position [180, 0]
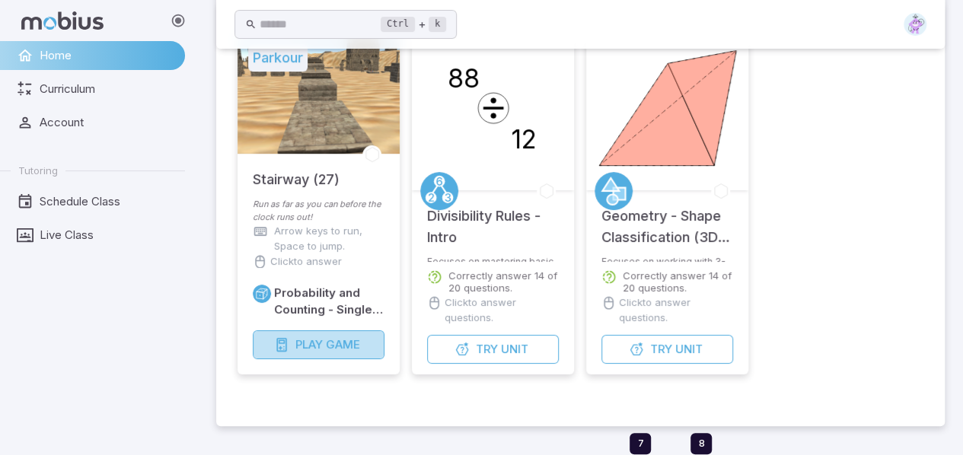
click at [315, 347] on span "Play" at bounding box center [309, 345] width 27 height 17
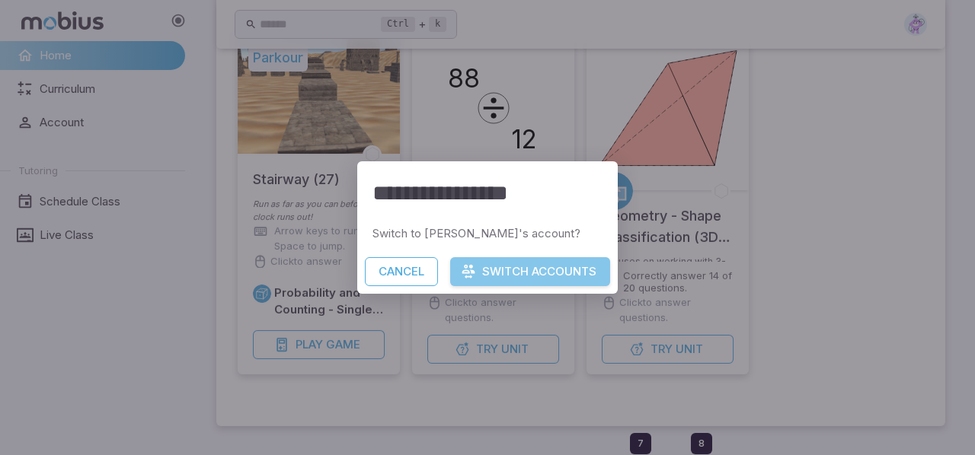
click at [513, 266] on button "Switch Accounts" at bounding box center [530, 271] width 160 height 29
